Goal: Communication & Community: Answer question/provide support

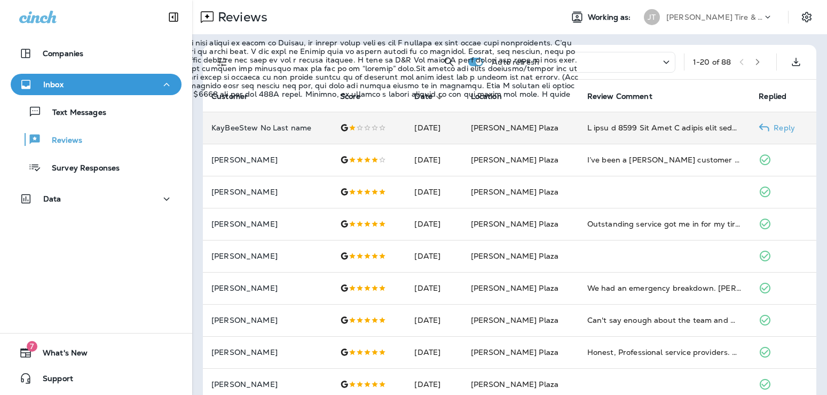
click at [618, 128] on div "I have a 2015 Kia Soul I bought used about three weeks before the visit to this…" at bounding box center [664, 127] width 155 height 11
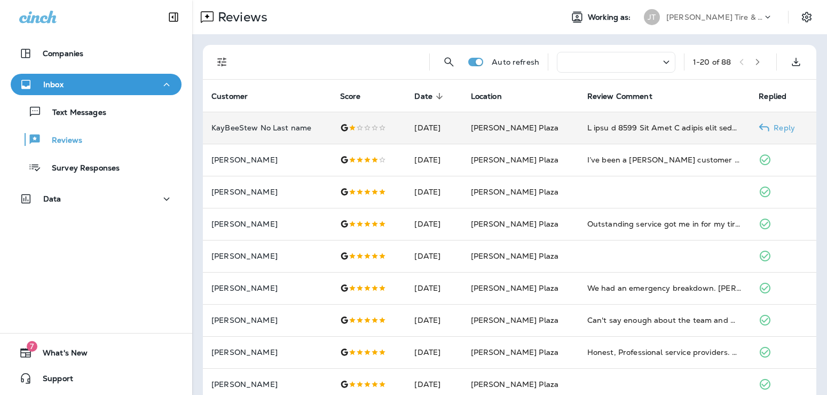
scroll to position [43, 0]
drag, startPoint x: 354, startPoint y: 113, endPoint x: 342, endPoint y: 117, distance: 12.8
copy span "[PERSON_NAME], the manager, told me there was a recall for this specific engine…"
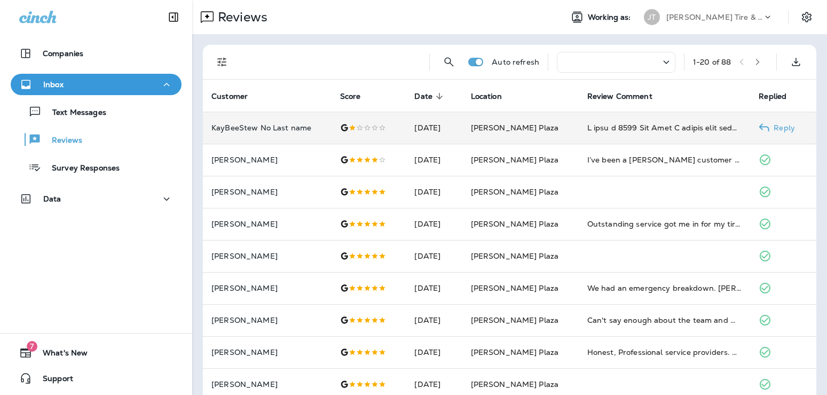
paste textarea "**********"
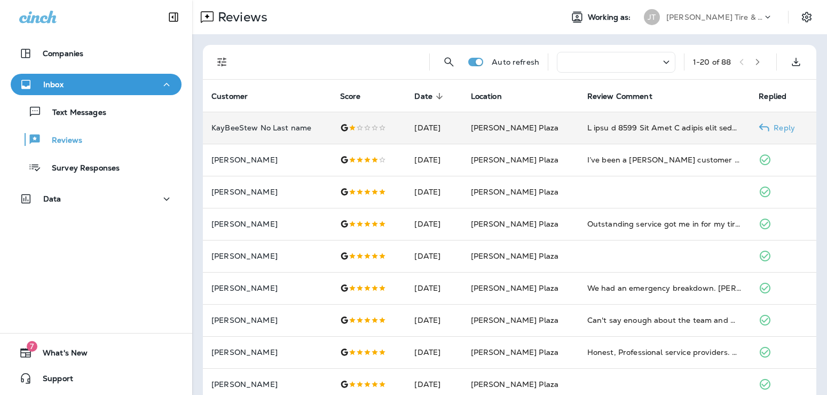
drag, startPoint x: 570, startPoint y: 135, endPoint x: 542, endPoint y: 127, distance: 28.4
copy span "I feel they were trying to get easy money by telling me the engine needed to be…"
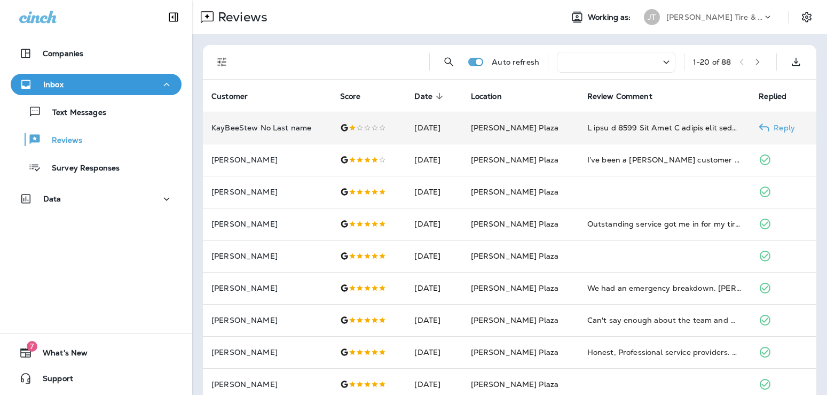
paste textarea "**********"
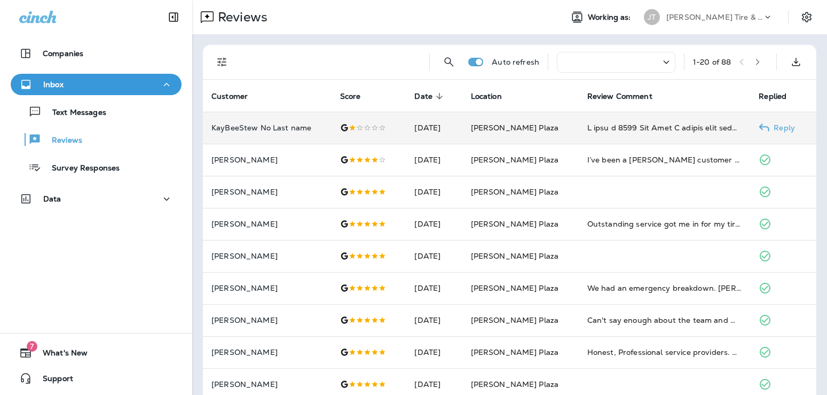
drag, startPoint x: 254, startPoint y: 144, endPoint x: 572, endPoint y: 132, distance: 318.4
copy span "(She pushed the recall really hard.)"
paste textarea "**********"
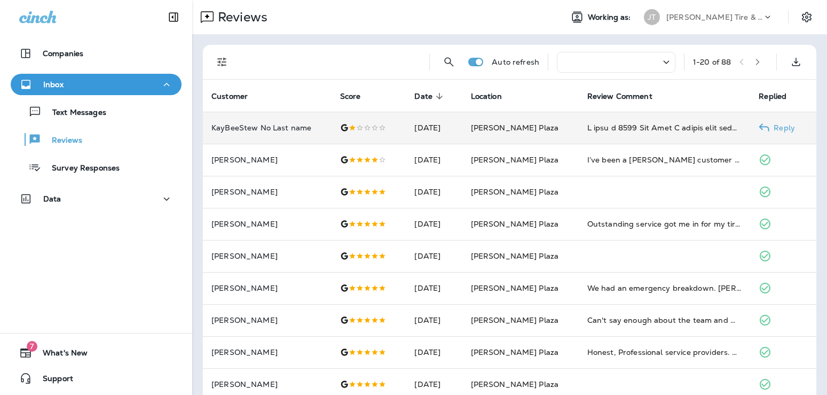
scroll to position [1, 0]
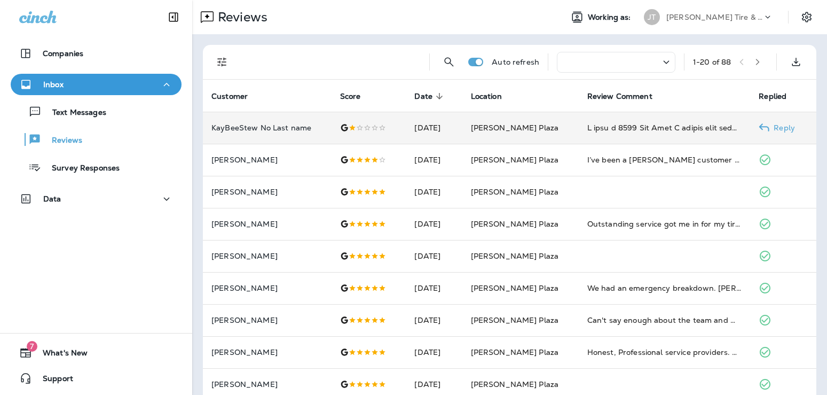
scroll to position [54, 0]
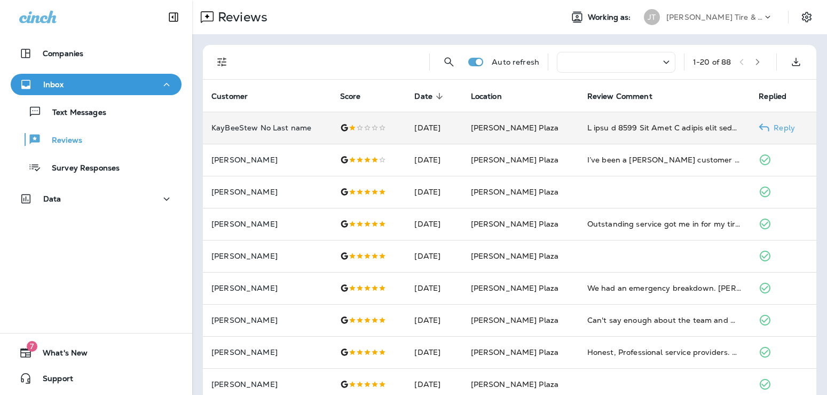
drag, startPoint x: 236, startPoint y: 285, endPoint x: 175, endPoint y: 228, distance: 83.1
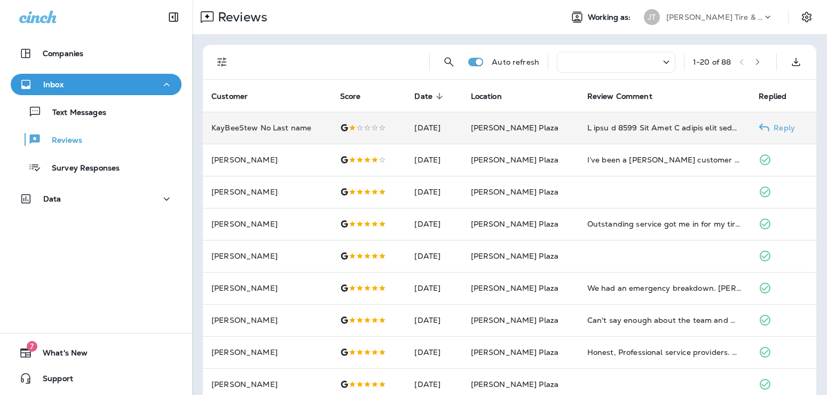
type textarea "**********"
click at [15, 13] on icon "close" at bounding box center [9, 7] width 11 height 11
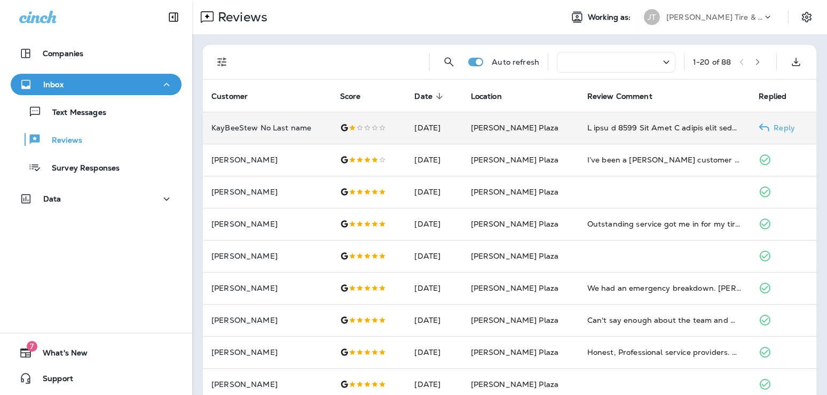
click at [773, 127] on p "Reply" at bounding box center [782, 127] width 26 height 9
paste textarea "**********"
type textarea "**********"
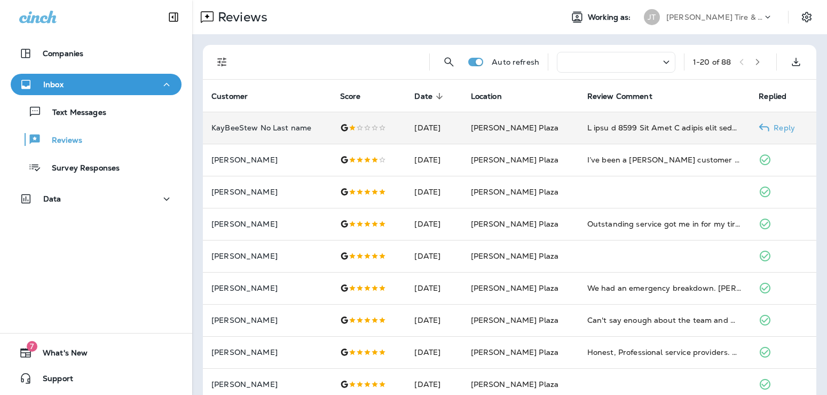
click at [15, 13] on icon "close" at bounding box center [9, 7] width 11 height 11
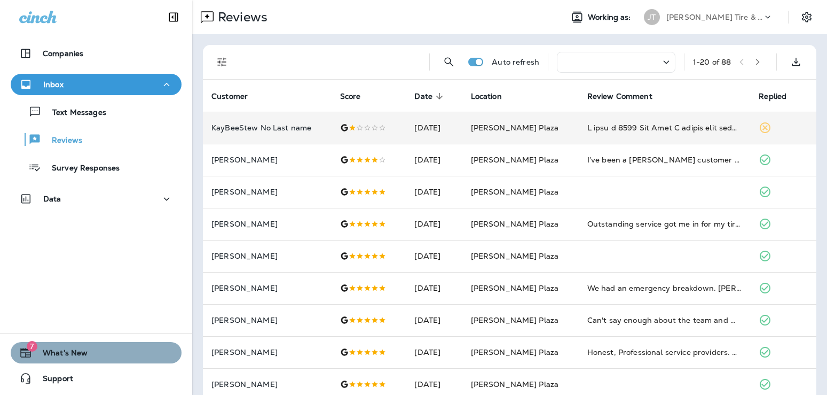
click at [25, 353] on icon "button" at bounding box center [25, 352] width 13 height 13
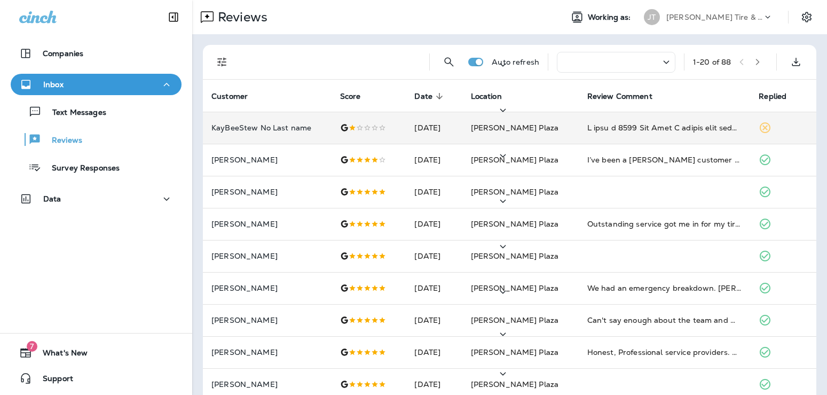
click at [447, 203] on p "New Way to Respond to Reviews" at bounding box center [322, 198] width 305 height 11
click at [14, 23] on icon "button" at bounding box center [10, 19] width 7 height 7
click at [812, 13] on icon "Settings" at bounding box center [806, 17] width 13 height 13
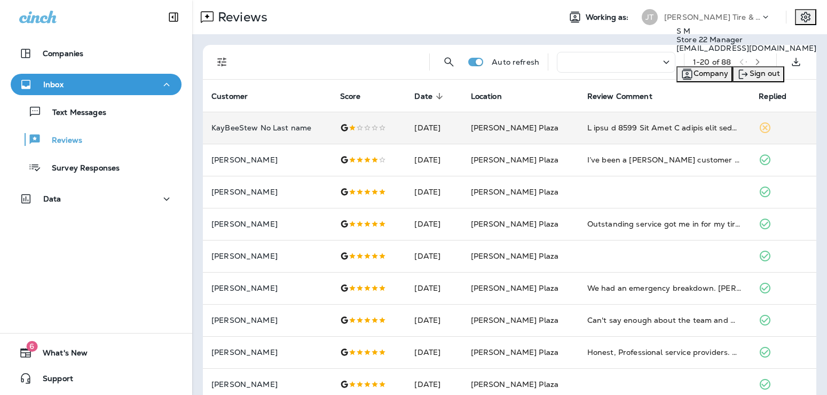
click at [517, 29] on div "Reviews Working as: [PERSON_NAME] Tire & Auto" at bounding box center [509, 17] width 635 height 34
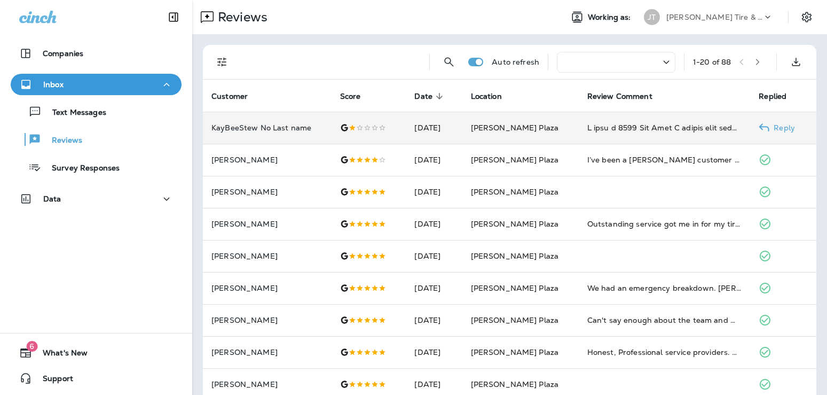
click at [458, 126] on td "[DATE]" at bounding box center [434, 128] width 56 height 32
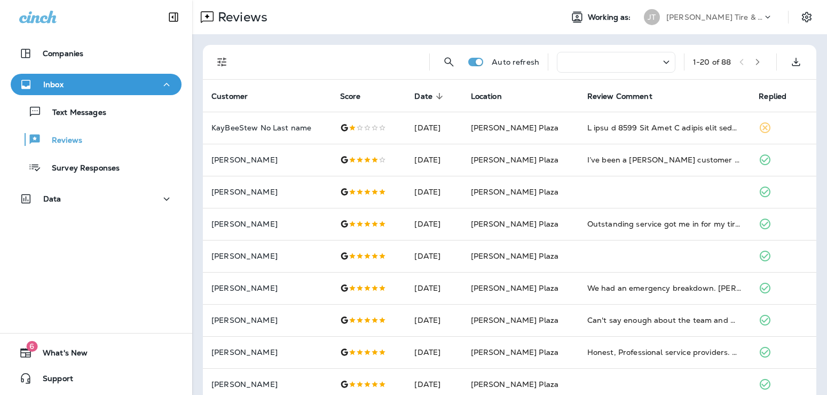
click at [805, 19] on icon "Settings" at bounding box center [806, 17] width 13 height 13
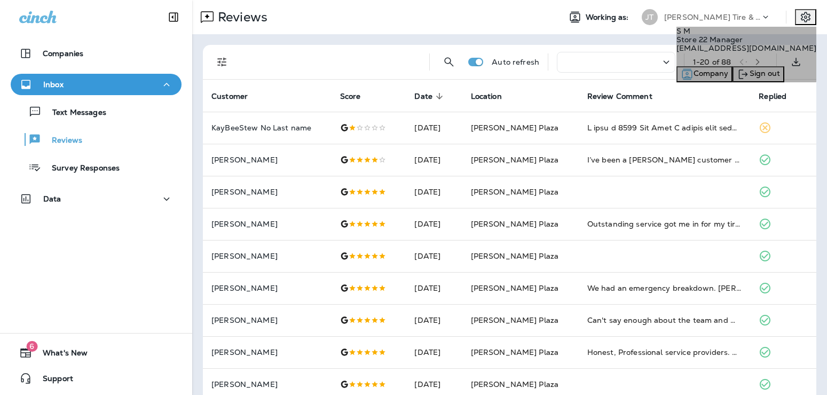
click at [720, 78] on span "Company" at bounding box center [711, 73] width 35 height 10
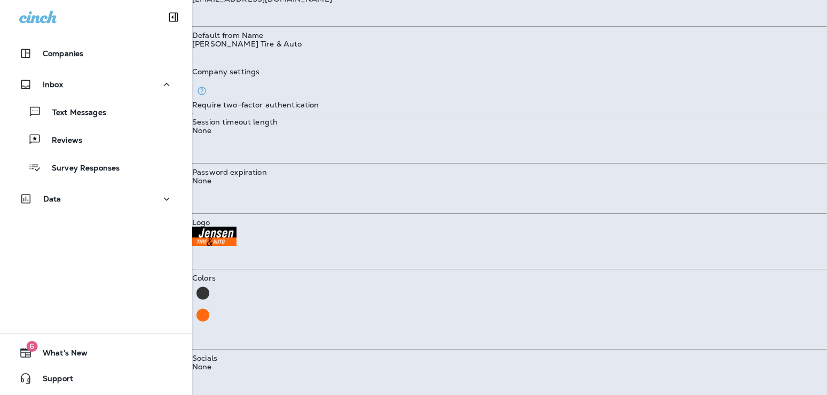
scroll to position [282, 0]
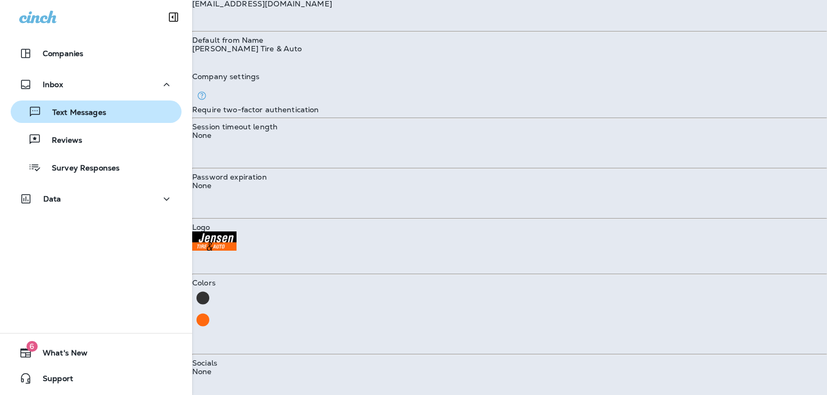
click at [63, 111] on p "Text Messages" at bounding box center [74, 113] width 65 height 10
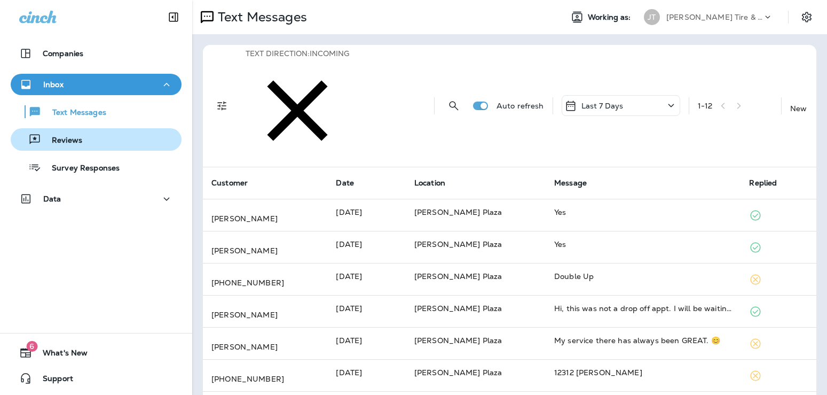
click at [82, 138] on p "Reviews" at bounding box center [61, 141] width 41 height 10
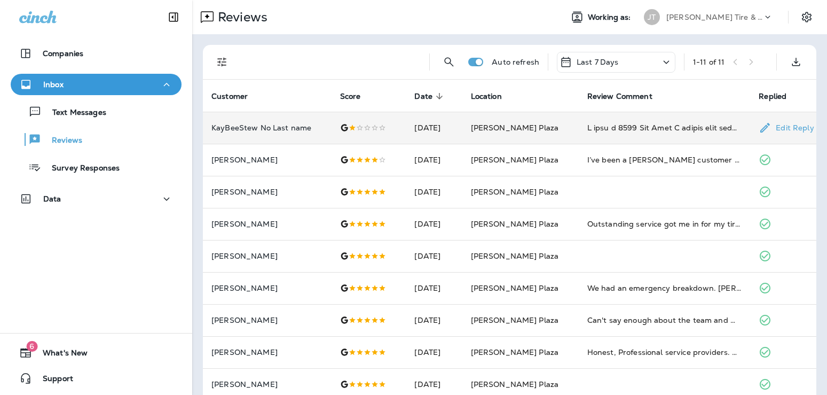
click at [784, 127] on p "Edit Reply" at bounding box center [792, 127] width 42 height 9
click at [15, 13] on icon "close" at bounding box center [9, 7] width 11 height 11
click at [428, 131] on td "[DATE]" at bounding box center [434, 128] width 56 height 32
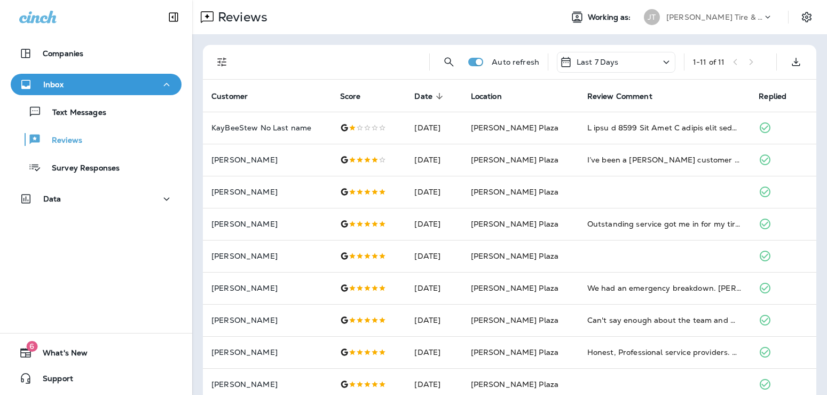
click at [15, 13] on icon "close" at bounding box center [9, 7] width 11 height 11
click at [86, 172] on p "Survey Responses" at bounding box center [80, 168] width 78 height 10
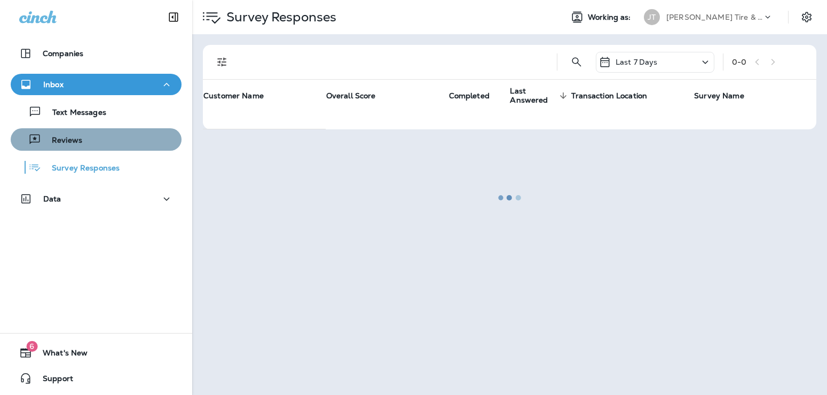
click at [78, 137] on p "Reviews" at bounding box center [61, 141] width 41 height 10
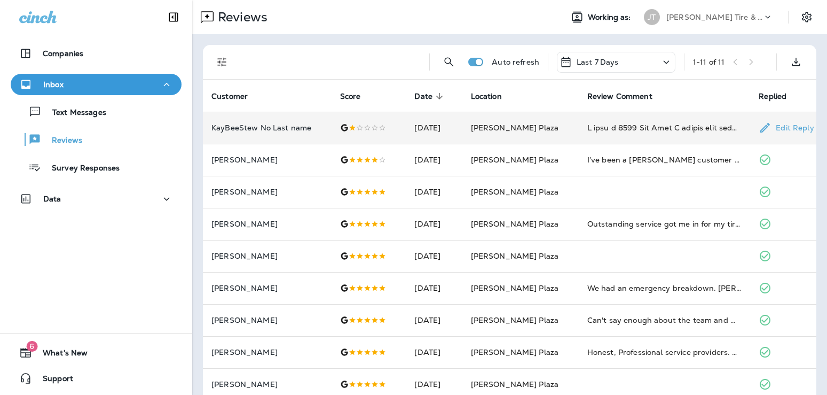
click at [254, 129] on p "KayBeeStew No Last name" at bounding box center [267, 127] width 112 height 9
click at [15, 13] on icon "close" at bounding box center [9, 7] width 11 height 11
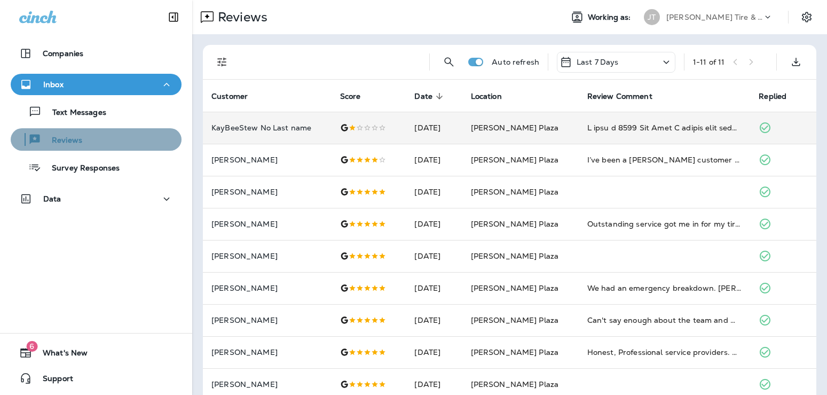
click at [64, 142] on p "Reviews" at bounding box center [61, 141] width 41 height 10
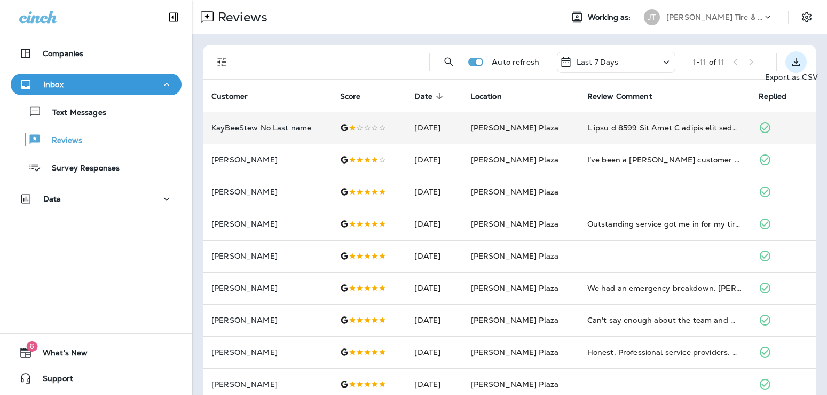
click at [798, 62] on icon "Export as CSV" at bounding box center [796, 62] width 13 height 13
click at [33, 257] on button "Cancel" at bounding box center [16, 251] width 33 height 12
click at [263, 129] on p "KayBeeStew No Last name" at bounding box center [267, 127] width 112 height 9
click at [15, 13] on icon "close" at bounding box center [9, 7] width 11 height 11
click at [53, 84] on p "Inbox" at bounding box center [53, 84] width 20 height 9
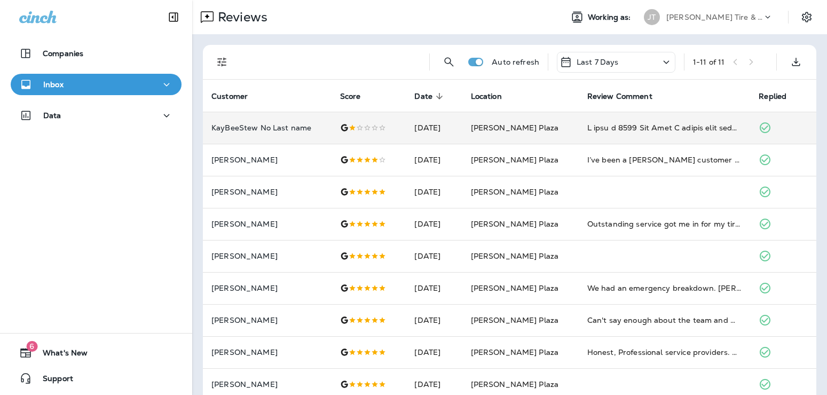
click at [53, 84] on p "Inbox" at bounding box center [53, 84] width 20 height 9
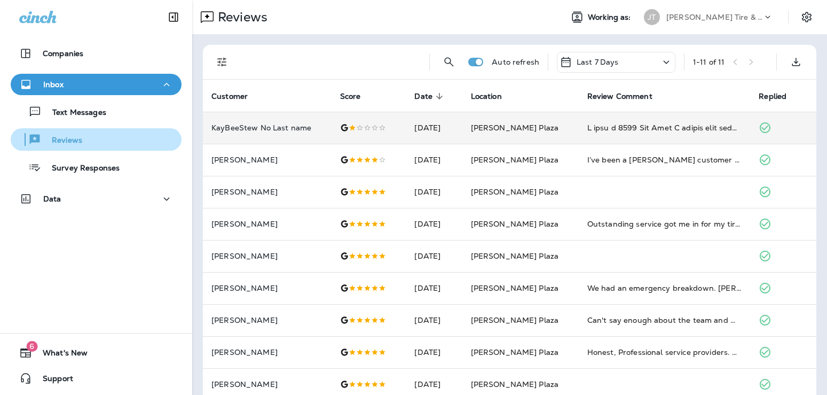
click at [57, 137] on p "Reviews" at bounding box center [61, 141] width 41 height 10
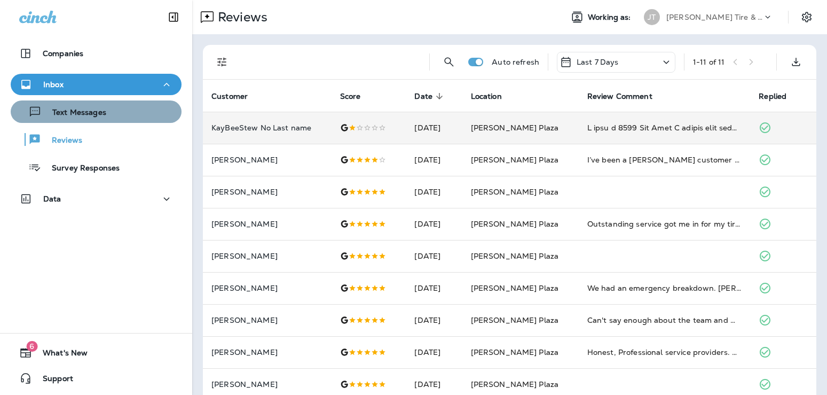
click at [72, 112] on p "Text Messages" at bounding box center [74, 113] width 65 height 10
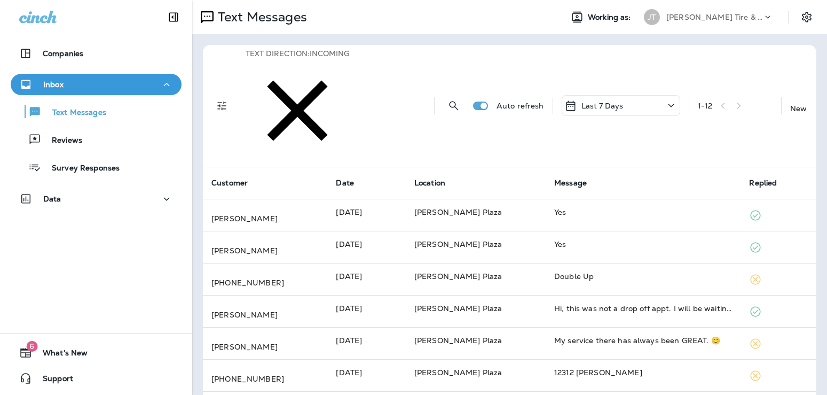
click at [790, 93] on div "New" at bounding box center [798, 102] width 17 height 19
click at [33, 79] on button "Cancel" at bounding box center [16, 73] width 33 height 12
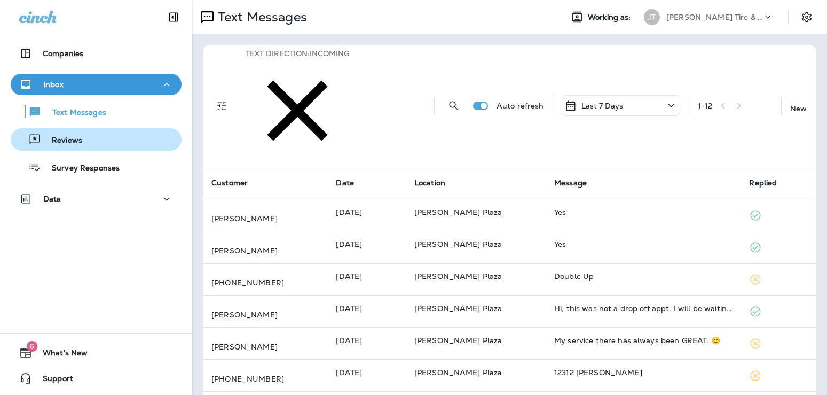
click at [59, 136] on p "Reviews" at bounding box center [61, 141] width 41 height 10
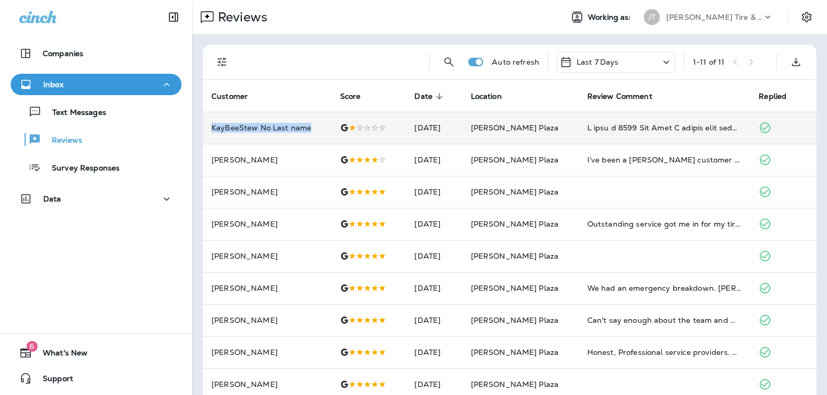
drag, startPoint x: 311, startPoint y: 128, endPoint x: 208, endPoint y: 127, distance: 102.5
click at [208, 127] on td "KayBeeStew No Last name" at bounding box center [267, 128] width 129 height 32
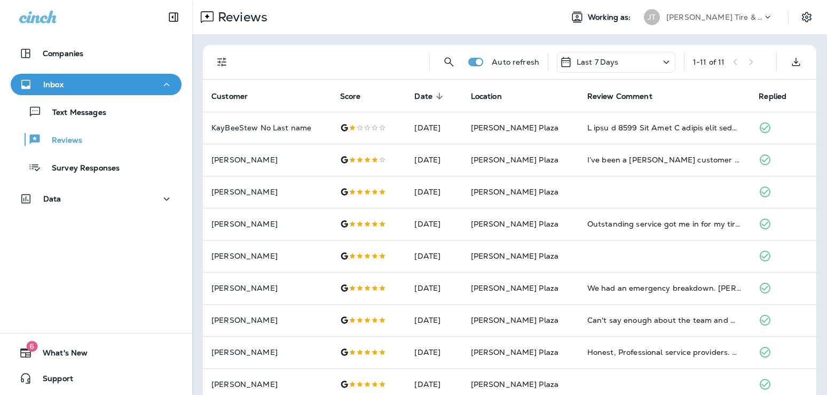
drag, startPoint x: 269, startPoint y: 35, endPoint x: 209, endPoint y: 33, distance: 60.4
click at [322, 12] on div "Reviews" at bounding box center [372, 16] width 361 height 21
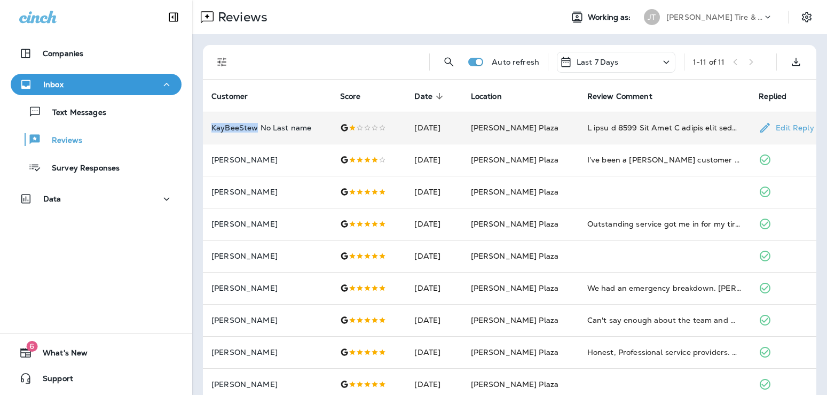
drag, startPoint x: 256, startPoint y: 128, endPoint x: 212, endPoint y: 129, distance: 43.8
click at [212, 129] on p "KayBeeStew No Last name" at bounding box center [267, 127] width 112 height 9
drag, startPoint x: 264, startPoint y: 33, endPoint x: 212, endPoint y: 30, distance: 51.4
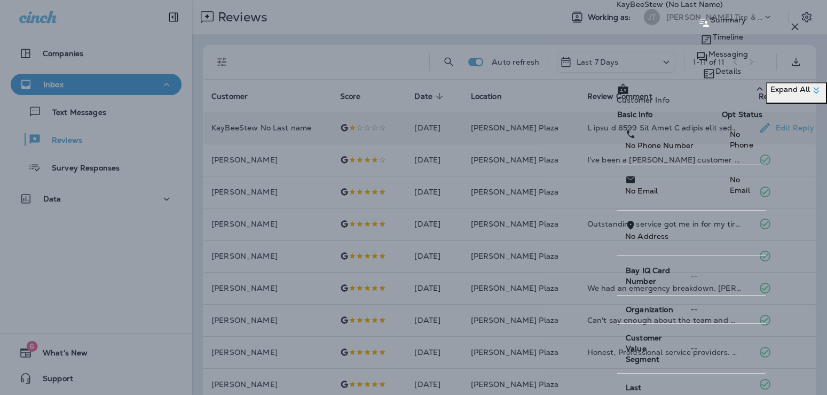
click at [708, 58] on p "Messaging" at bounding box center [728, 54] width 40 height 9
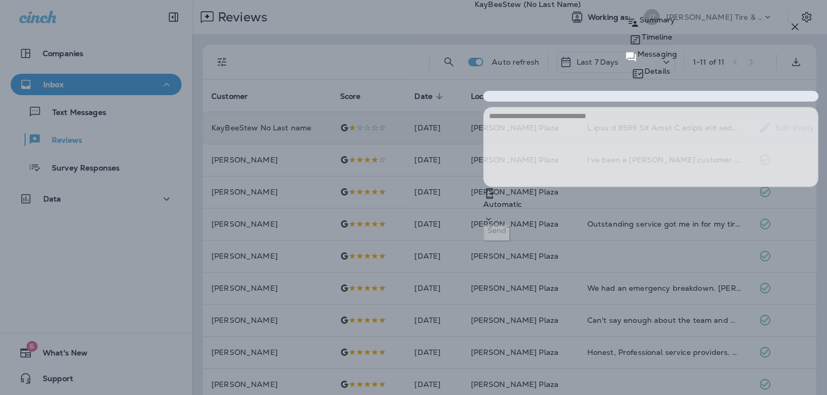
click at [511, 101] on div at bounding box center [650, 96] width 335 height 11
click at [491, 101] on div at bounding box center [650, 96] width 335 height 11
click at [797, 23] on icon "button" at bounding box center [795, 26] width 13 height 13
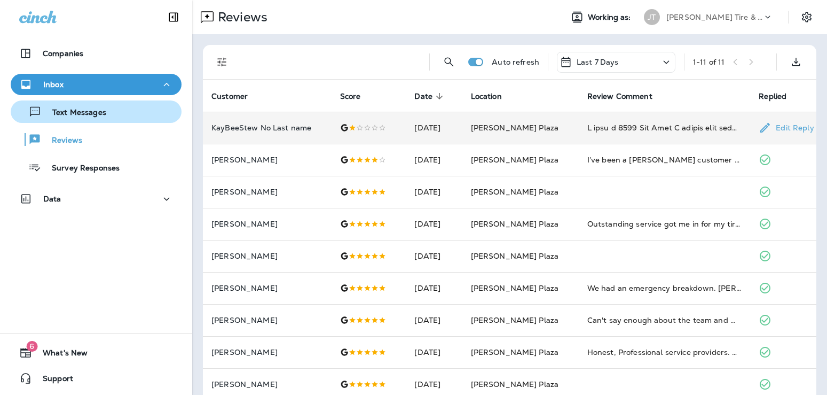
click at [83, 111] on p "Text Messages" at bounding box center [74, 113] width 65 height 10
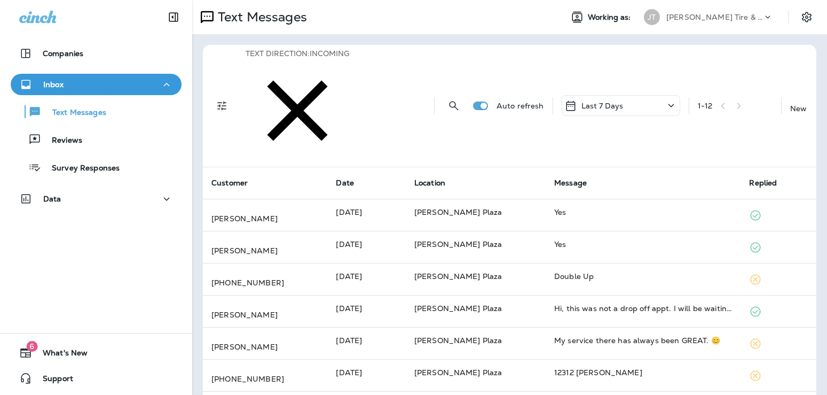
click at [790, 93] on div "New" at bounding box center [798, 102] width 17 height 19
click at [79, 51] on input "To: Search by Name or Phone Number" at bounding box center [39, 45] width 79 height 12
click at [79, 51] on input "**********" at bounding box center [39, 45] width 79 height 12
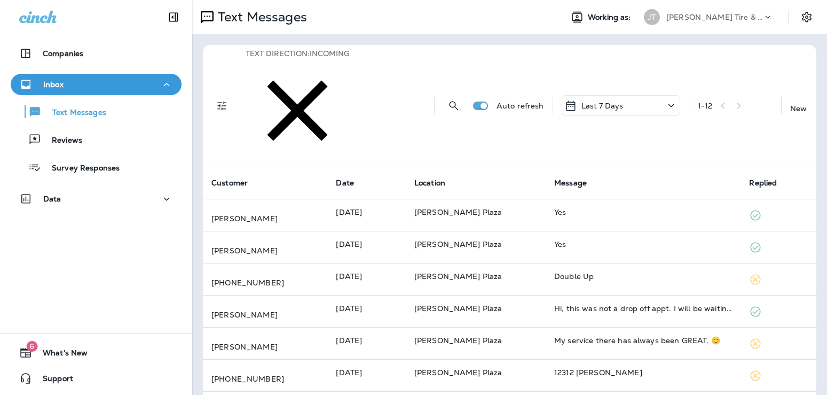
drag, startPoint x: 397, startPoint y: 113, endPoint x: 324, endPoint y: 114, distance: 73.1
click at [79, 51] on input "**********" at bounding box center [39, 45] width 79 height 12
type input "**********"
click at [69, 121] on span "[PERSON_NAME]" at bounding box center [36, 116] width 65 height 10
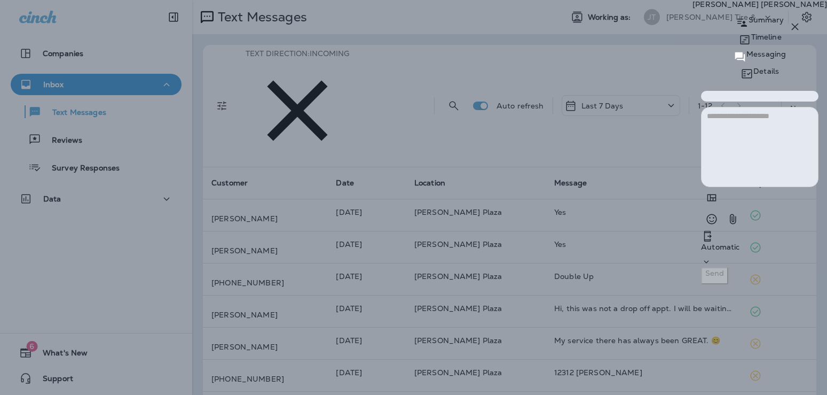
click at [701, 187] on textarea at bounding box center [759, 147] width 117 height 80
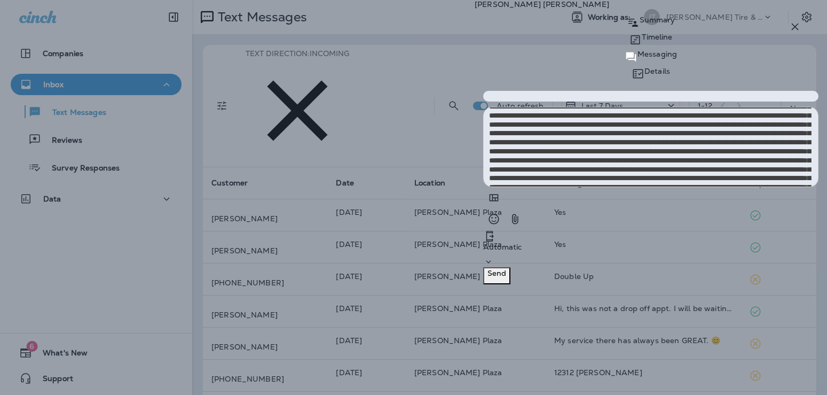
scroll to position [109, 0]
type textarea "**********"
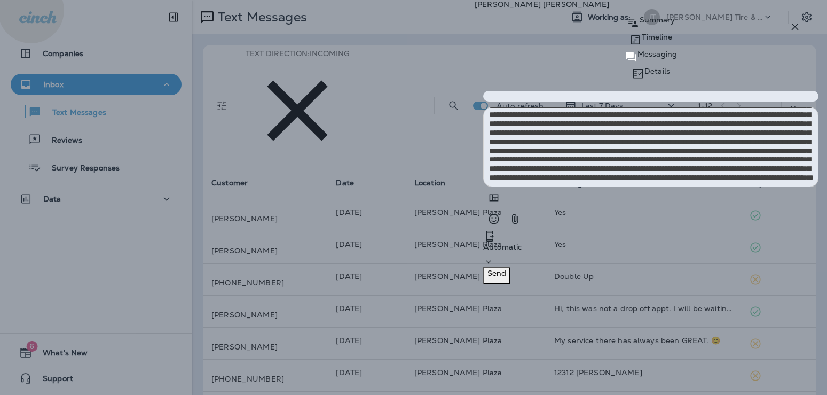
click at [506, 277] on p "Send" at bounding box center [496, 273] width 19 height 9
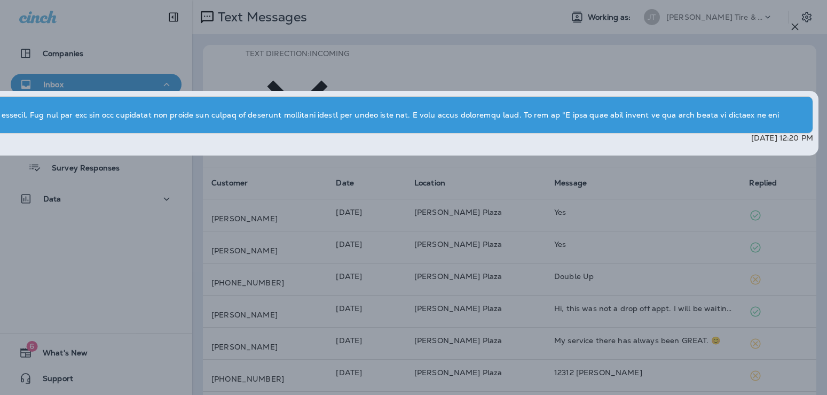
scroll to position [-159, 0]
click at [794, 25] on icon "button" at bounding box center [795, 26] width 7 height 7
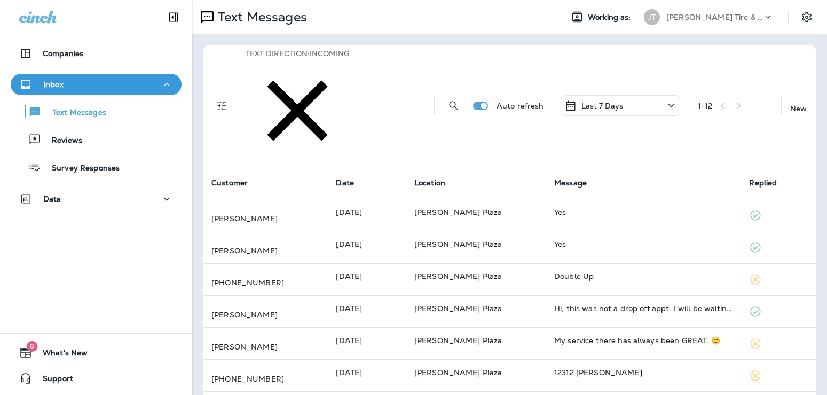
click at [790, 104] on p "New" at bounding box center [798, 108] width 17 height 9
click at [79, 51] on input "To: Search by Name or Phone Number" at bounding box center [39, 45] width 79 height 12
type input "**********"
click at [115, 94] on p "[PHONE_NUMBER]" at bounding box center [59, 90] width 111 height 9
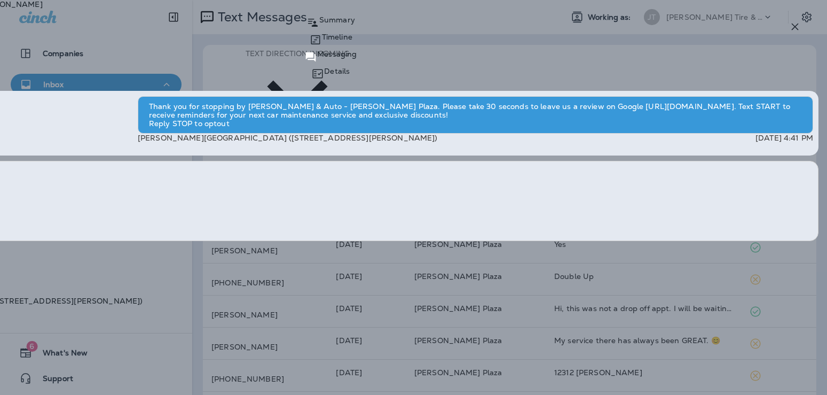
click at [350, 67] on p "Details" at bounding box center [337, 71] width 26 height 9
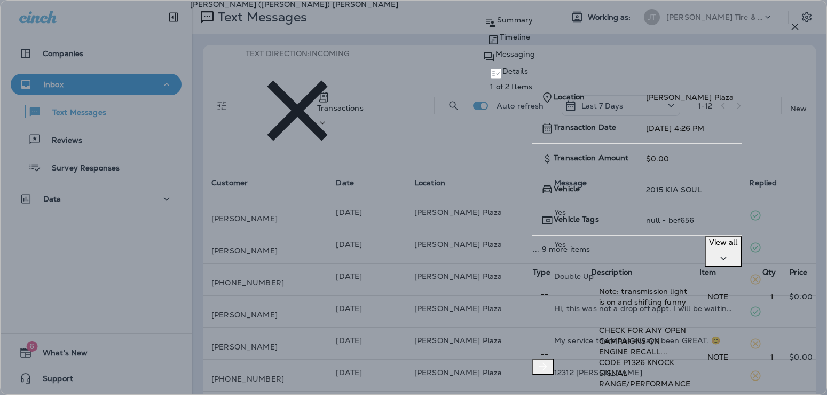
click at [364, 107] on p "Transactions" at bounding box center [340, 108] width 46 height 9
click at [528, 109] on div "Transactions 1 of 2 Items" at bounding box center [361, 228] width 342 height 292
click at [524, 31] on div "Summary" at bounding box center [508, 22] width 637 height 17
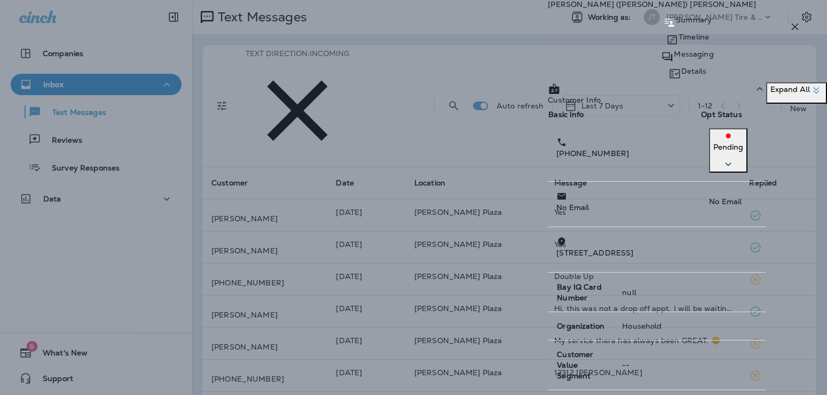
click at [686, 65] on div "Messaging" at bounding box center [687, 56] width 279 height 17
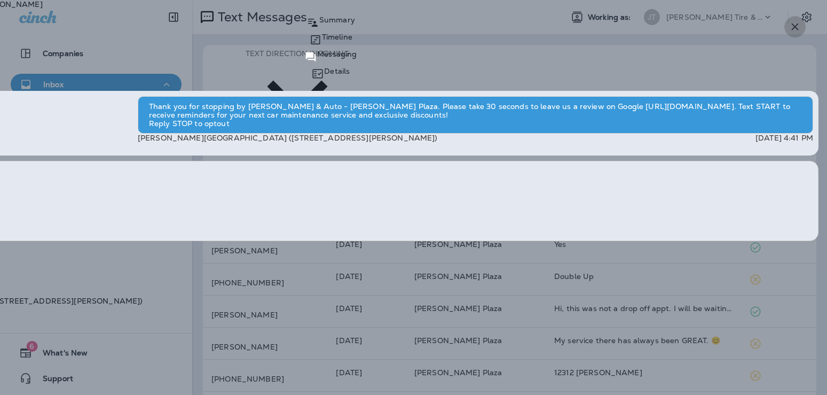
click at [794, 27] on icon "button" at bounding box center [795, 26] width 7 height 7
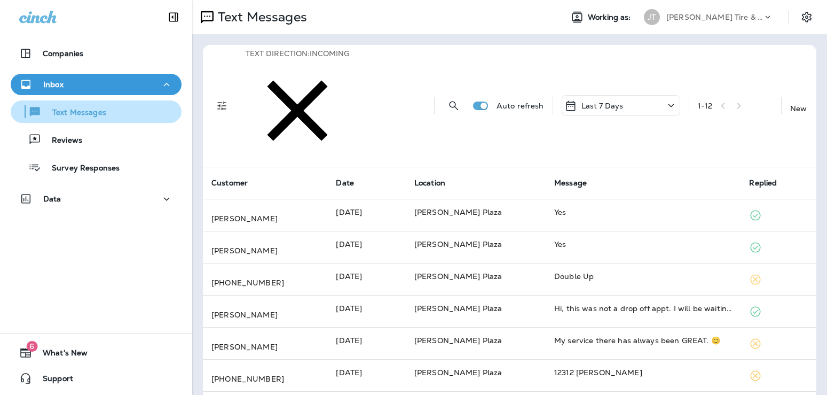
click at [73, 115] on p "Text Messages" at bounding box center [74, 113] width 65 height 10
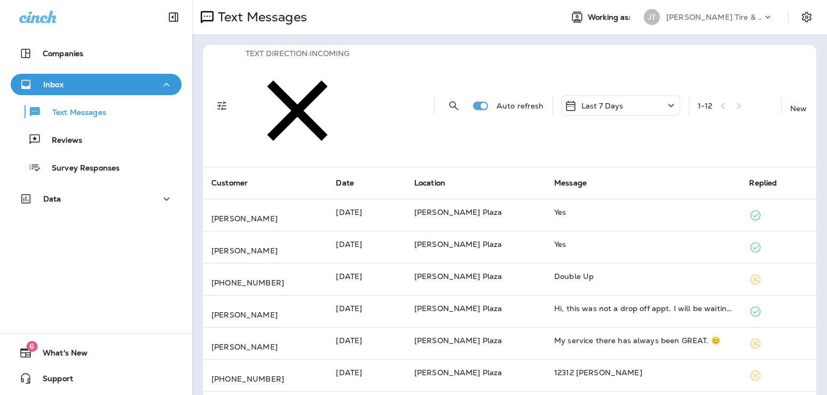
click at [595, 95] on div "Last 7 Days" at bounding box center [621, 105] width 119 height 21
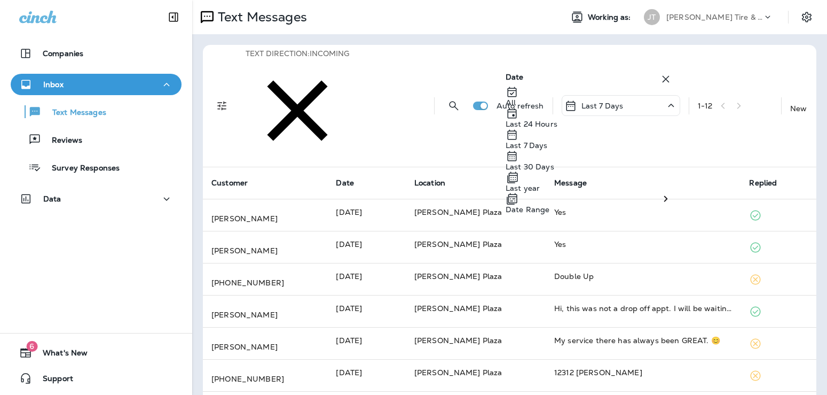
click at [553, 107] on div "All" at bounding box center [589, 95] width 167 height 21
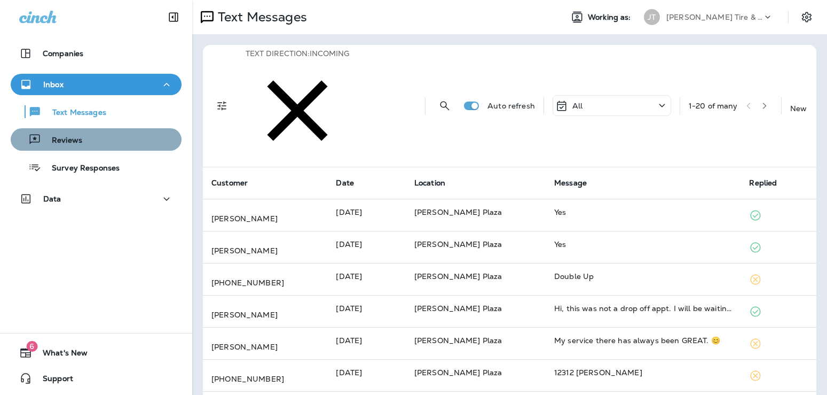
click at [69, 141] on p "Reviews" at bounding box center [61, 141] width 41 height 10
